Goal: Task Accomplishment & Management: Use online tool/utility

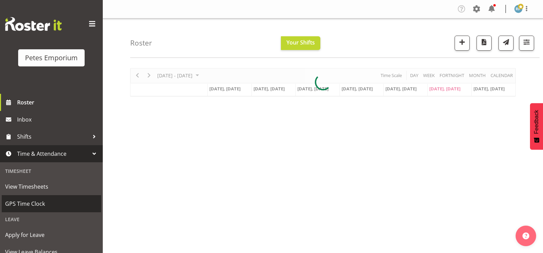
click at [40, 208] on span "GPS Time Clock" at bounding box center [51, 204] width 93 height 10
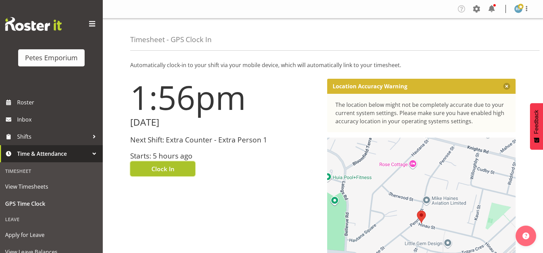
click at [185, 168] on button "Clock In" at bounding box center [162, 168] width 65 height 15
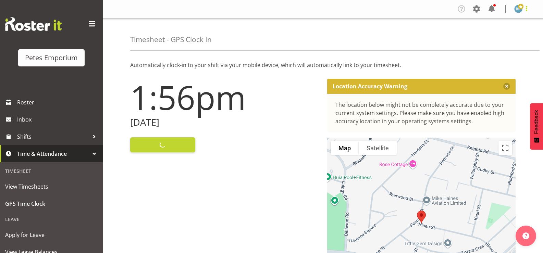
click at [530, 11] on span at bounding box center [527, 8] width 8 height 8
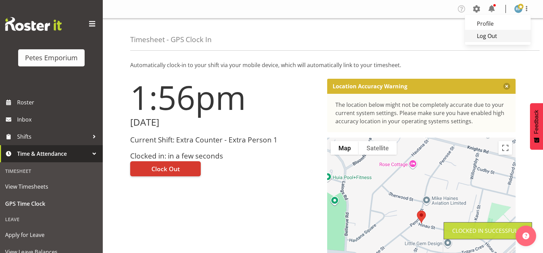
click at [503, 37] on link "Log Out" at bounding box center [498, 36] width 66 height 12
